Goal: Task Accomplishment & Management: Use online tool/utility

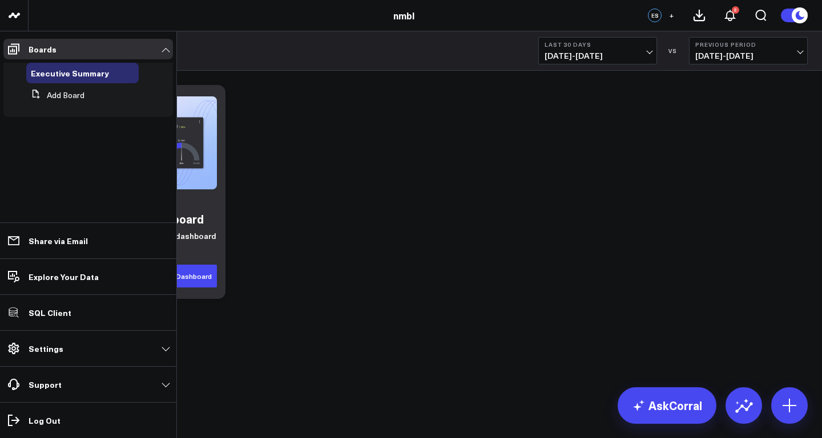
click at [69, 358] on link "Settings" at bounding box center [88, 349] width 170 height 21
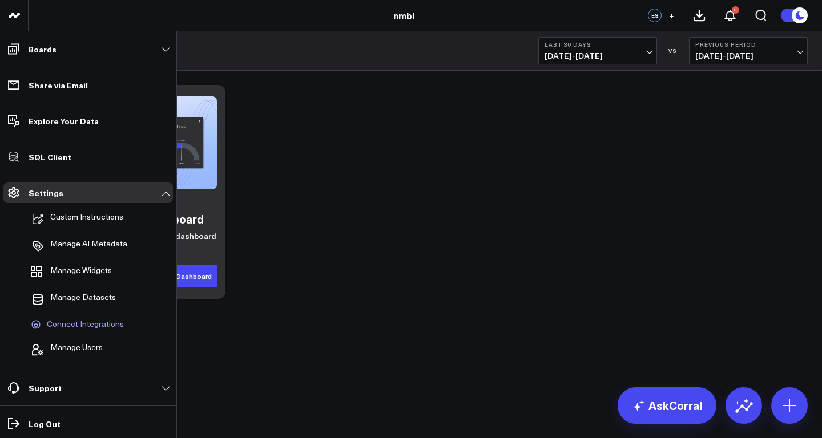
click at [86, 325] on span "Connect Integrations" at bounding box center [85, 325] width 77 height 10
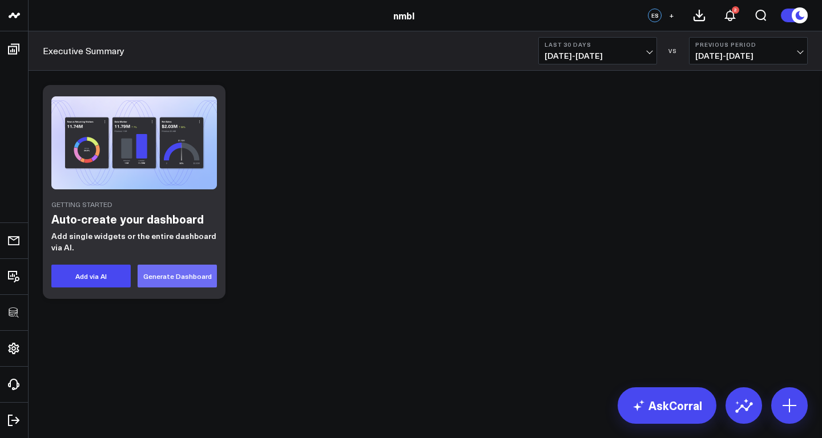
click at [180, 271] on button "Generate Dashboard" at bounding box center [177, 276] width 79 height 23
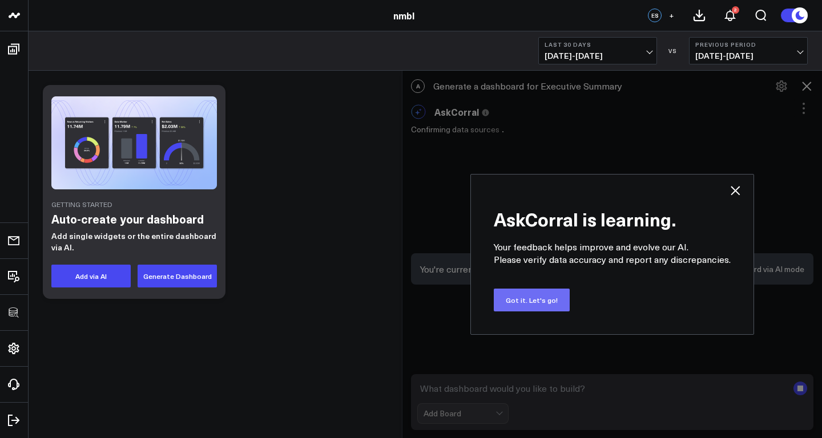
click at [532, 297] on button "Got it. Let's go!" at bounding box center [532, 300] width 76 height 23
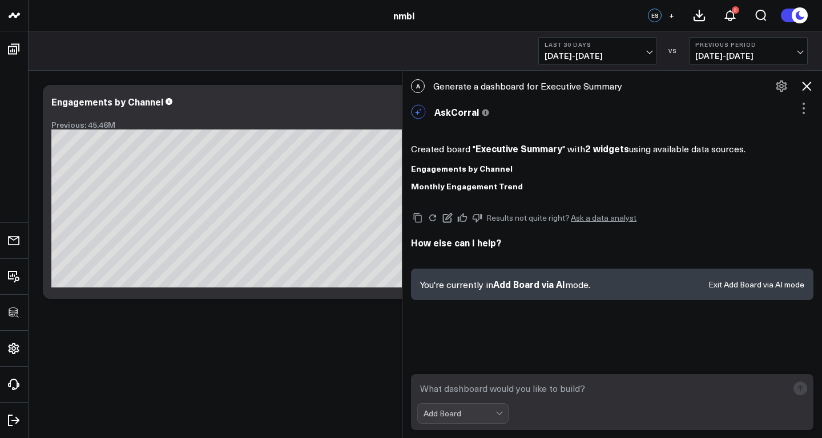
click at [807, 88] on icon at bounding box center [807, 86] width 14 height 14
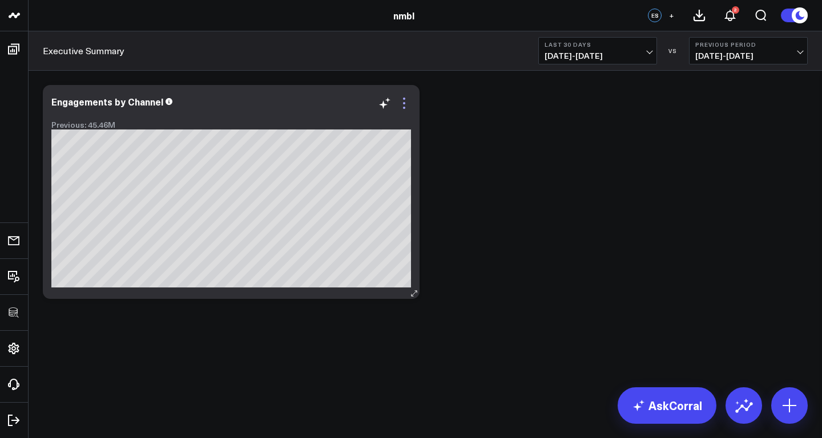
click at [406, 107] on icon at bounding box center [404, 103] width 14 height 14
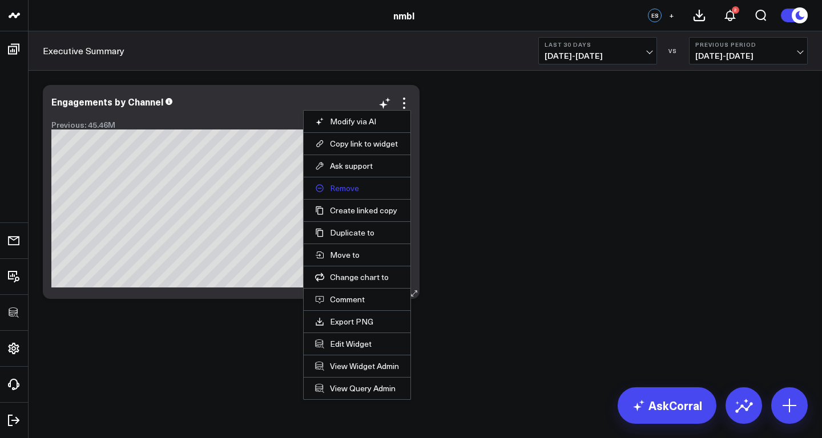
click at [345, 184] on button "Remove" at bounding box center [357, 188] width 84 height 10
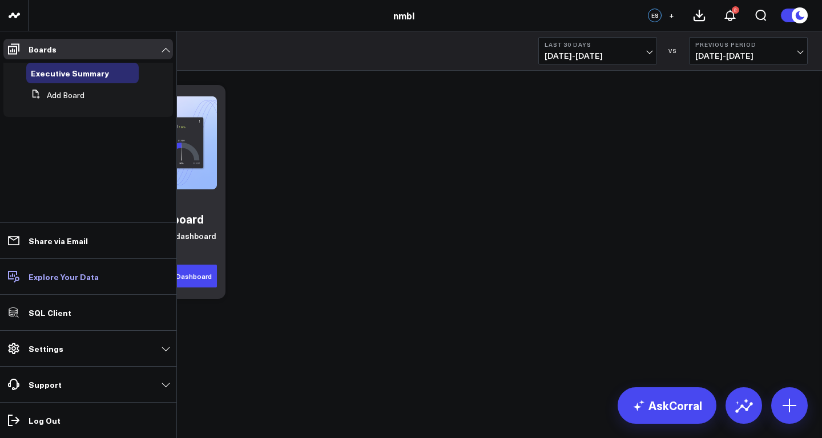
click at [59, 279] on p "Explore Your Data" at bounding box center [64, 276] width 70 height 9
